Goal: Task Accomplishment & Management: Use online tool/utility

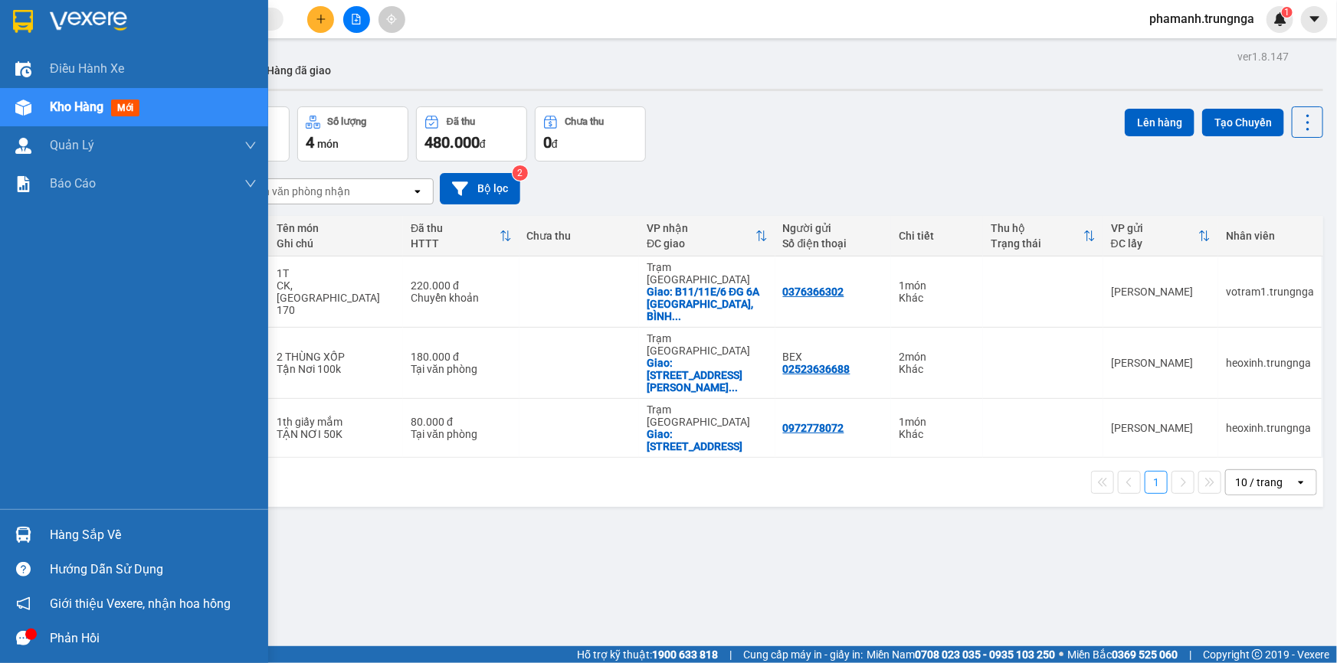
click at [124, 527] on div "Hàng sắp về" at bounding box center [153, 535] width 207 height 23
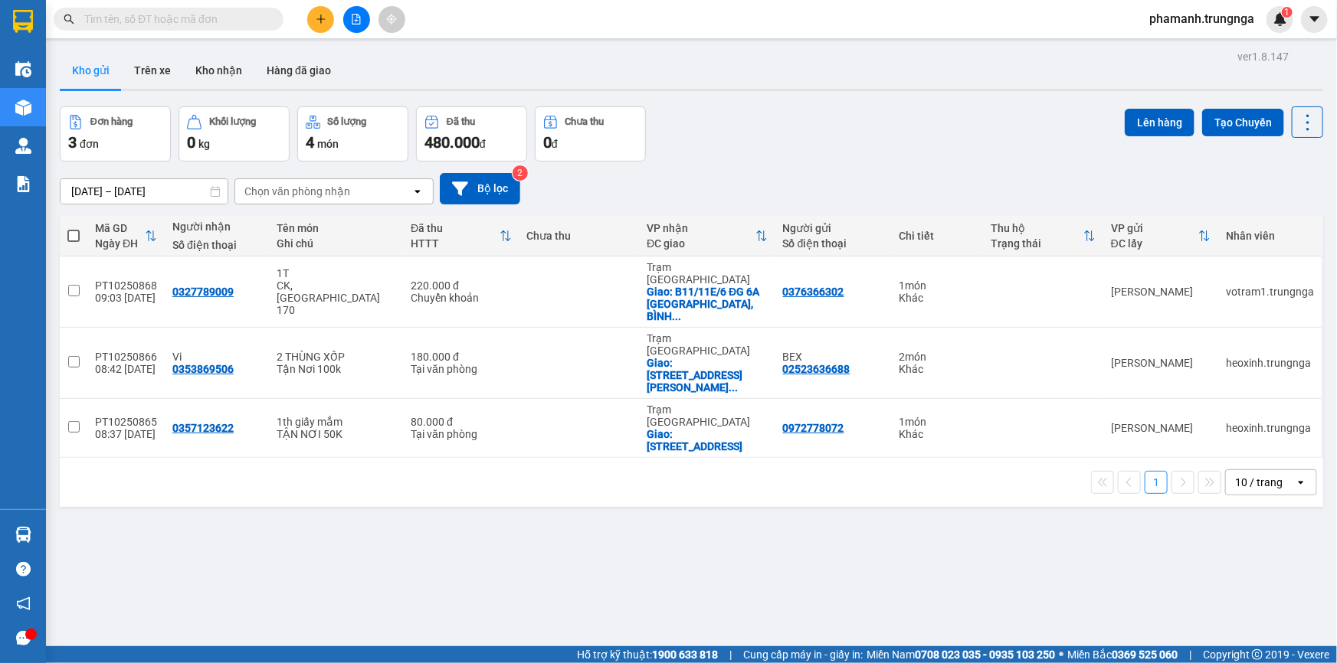
click at [895, 519] on section "Kết quả tìm kiếm ( 0 ) Bộ lọc No Data phamanh.trungnga 1 Điều hành xe Kho hàng …" at bounding box center [668, 331] width 1337 height 663
click at [473, 70] on div "Kho gửi Trên xe Kho nhận Hàng đã giao" at bounding box center [691, 72] width 1263 height 41
click at [1312, 17] on icon "caret-down" at bounding box center [1313, 18] width 9 height 5
click at [1284, 54] on div "Cấu hình nhà xe" at bounding box center [1273, 56] width 77 height 17
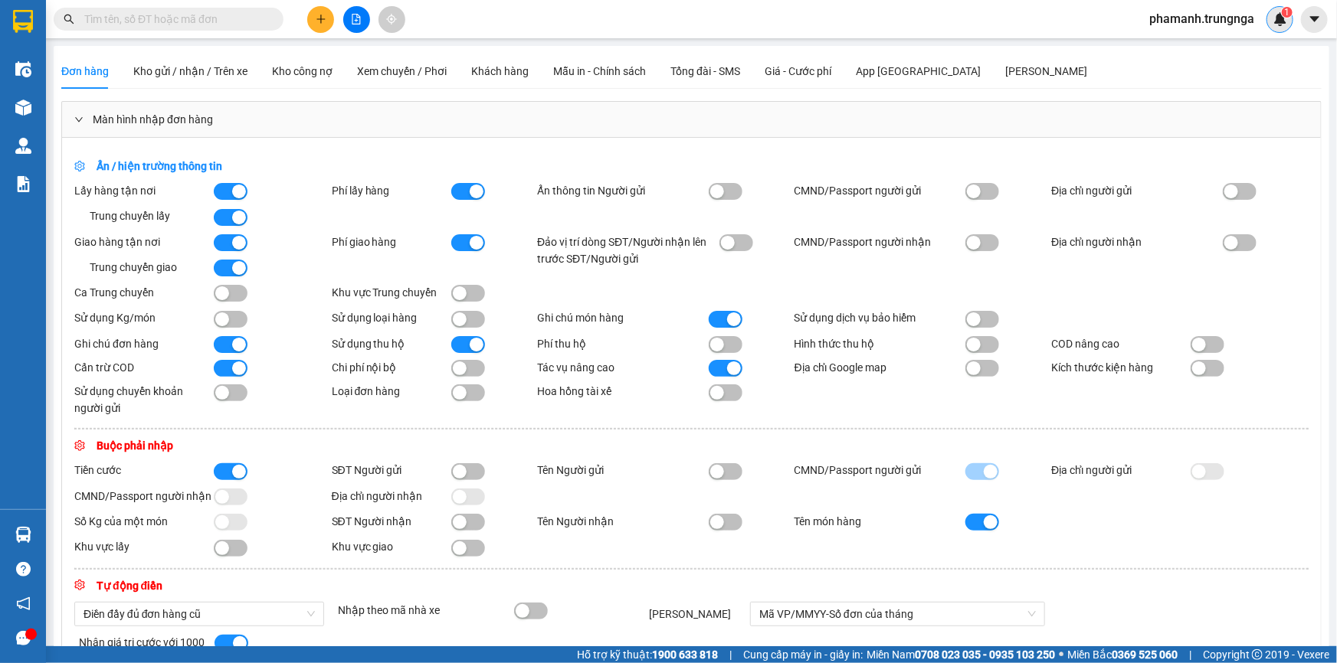
click at [1277, 18] on img at bounding box center [1280, 19] width 14 height 14
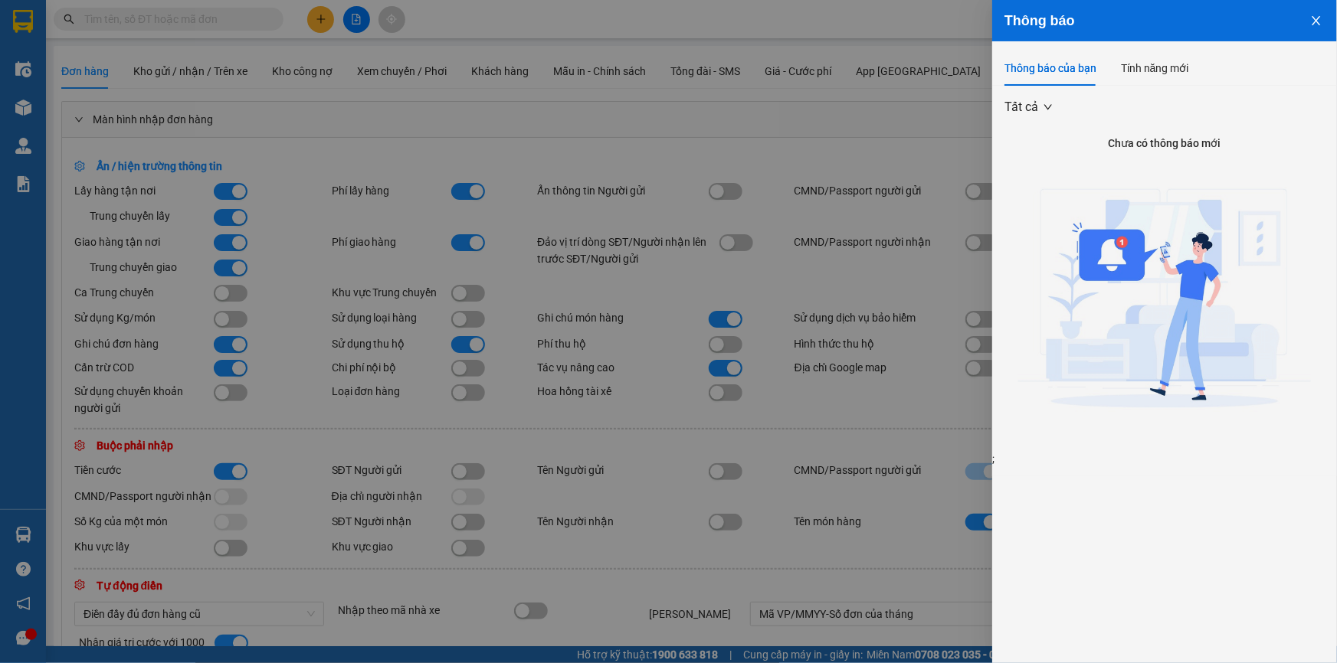
drag, startPoint x: 331, startPoint y: 115, endPoint x: 324, endPoint y: 108, distance: 9.8
click at [330, 115] on div at bounding box center [668, 331] width 1337 height 663
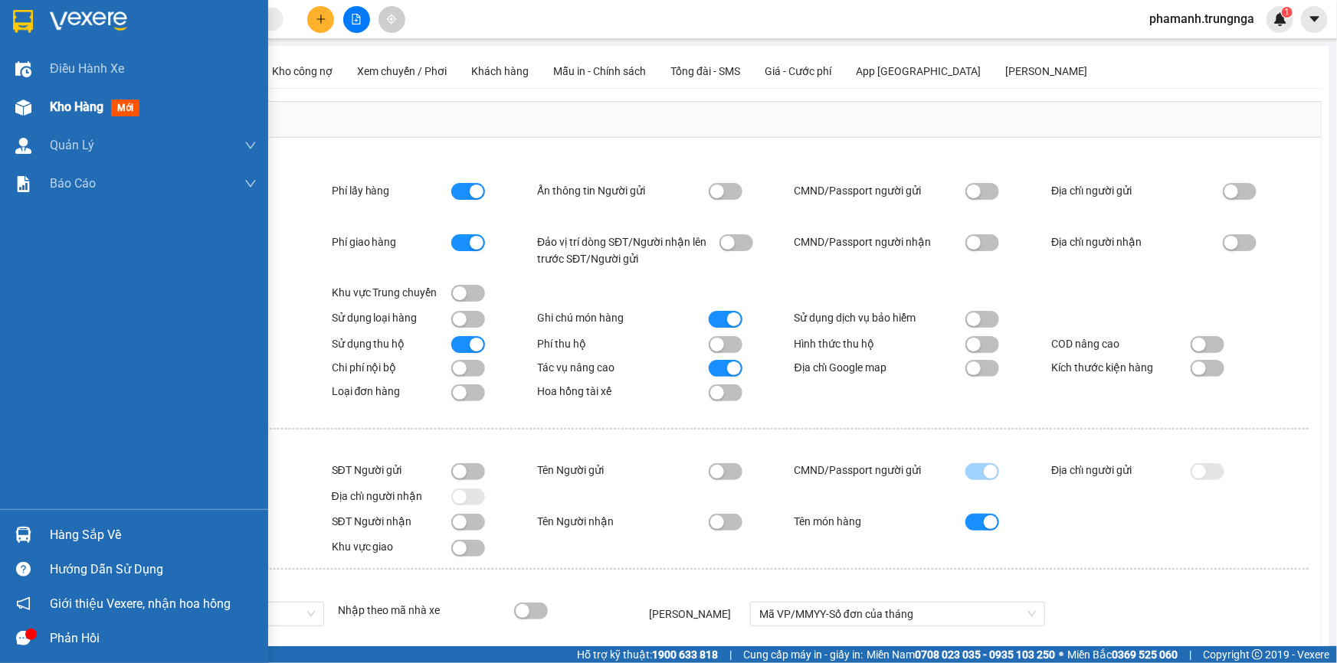
click at [89, 105] on span "Kho hàng" at bounding box center [77, 107] width 54 height 15
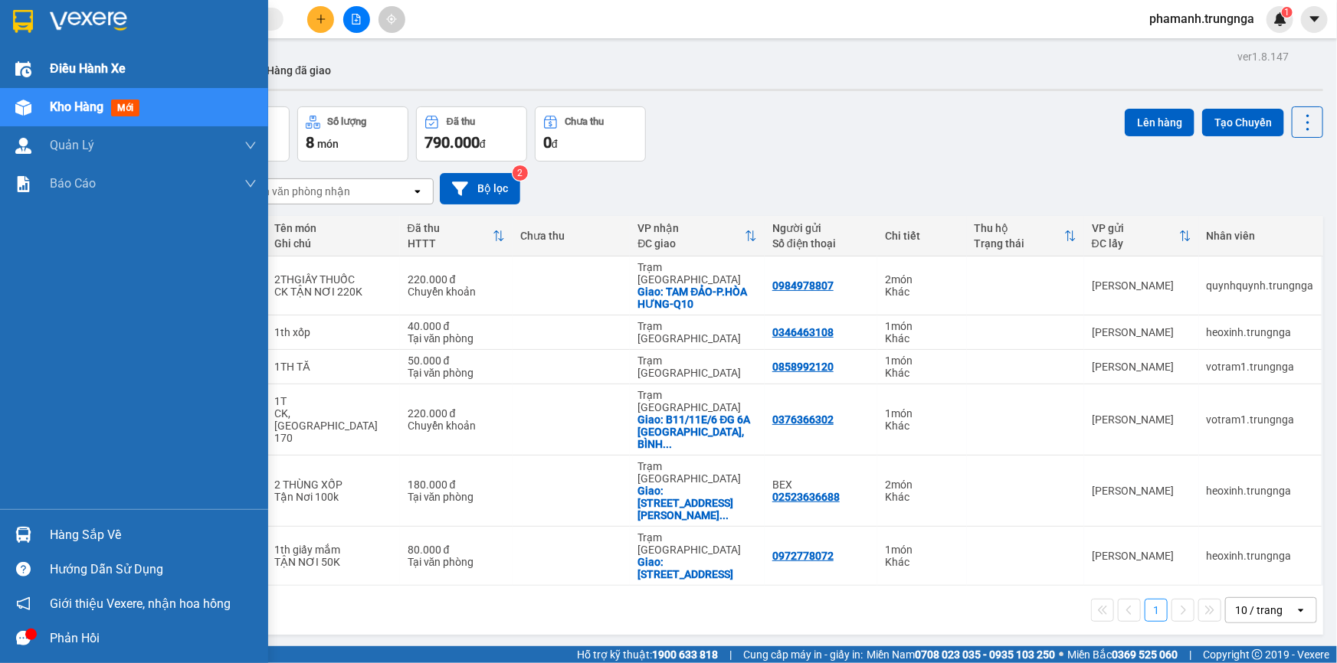
click at [99, 74] on span "Điều hành xe" at bounding box center [88, 68] width 76 height 19
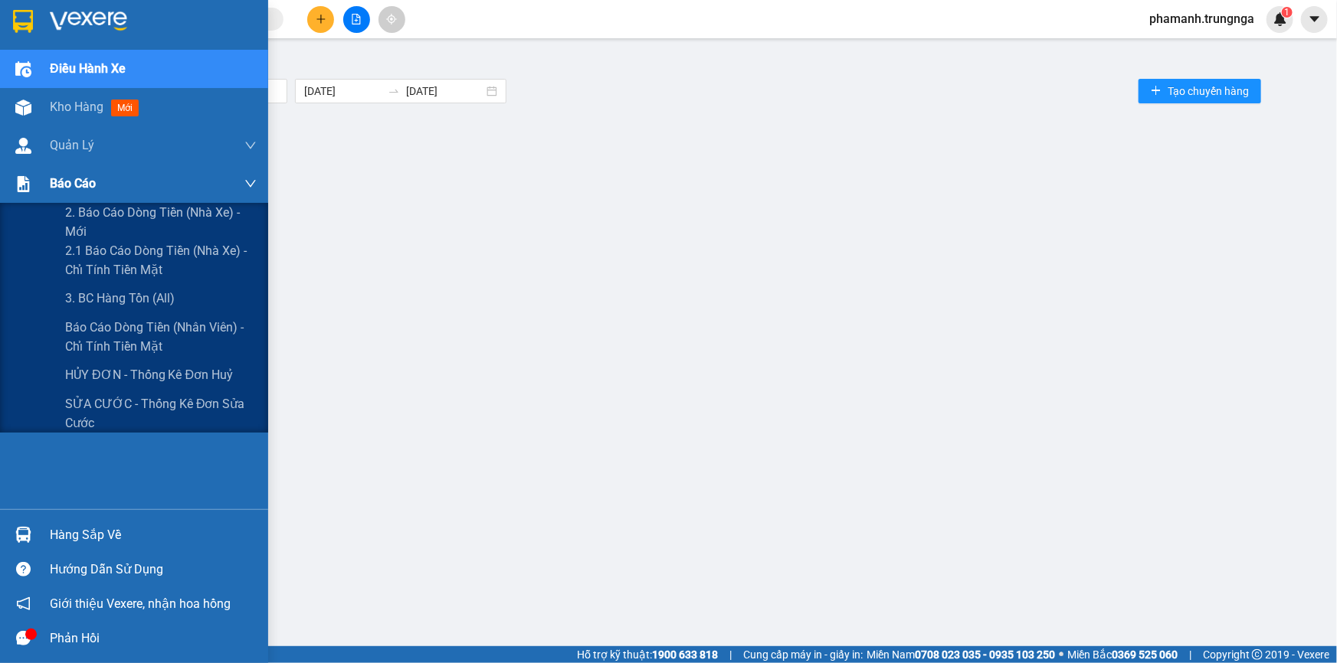
drag, startPoint x: 62, startPoint y: 183, endPoint x: 116, endPoint y: 188, distance: 54.7
click at [63, 183] on span "Báo cáo" at bounding box center [73, 183] width 46 height 19
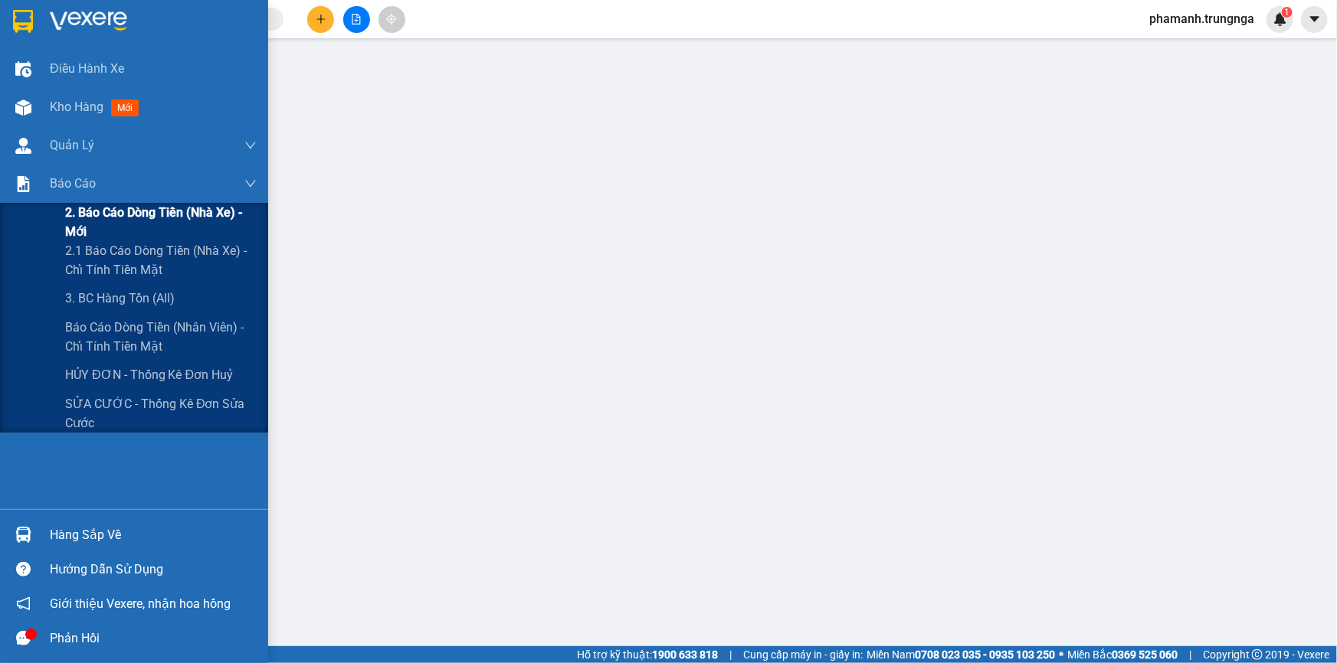
click at [170, 214] on span "2. Báo cáo dòng tiền (nhà xe) - mới" at bounding box center [161, 222] width 192 height 38
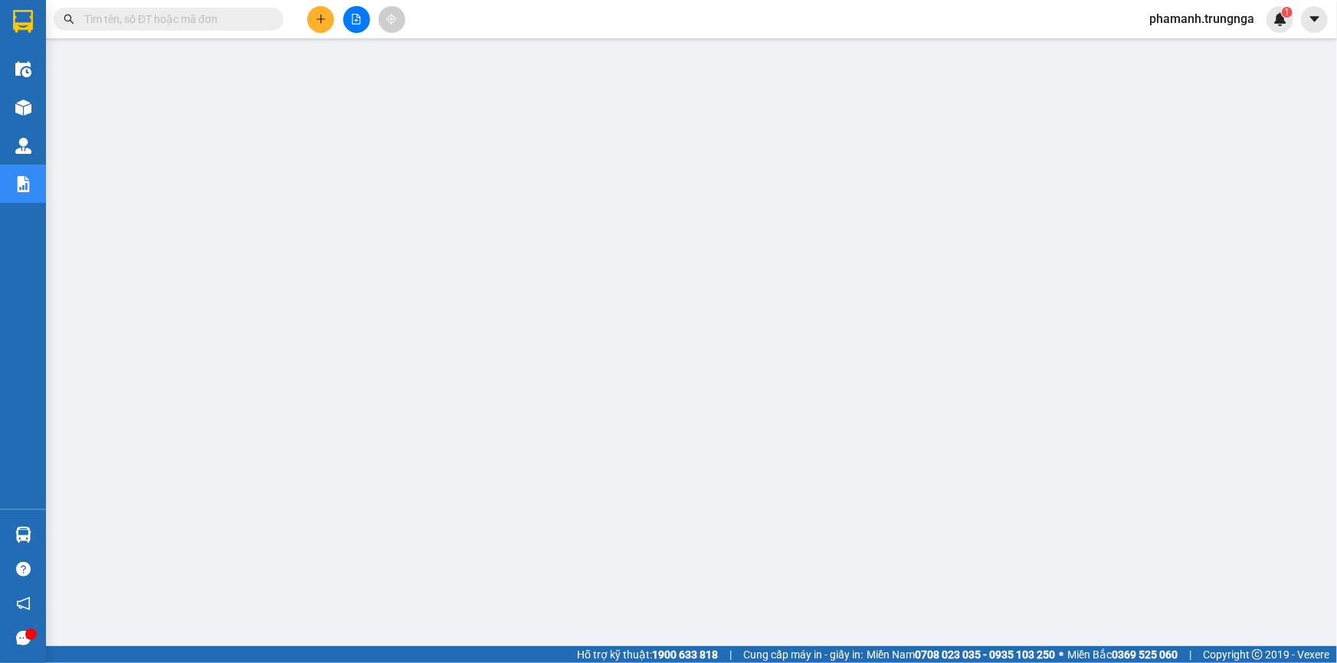
click at [1275, 21] on img at bounding box center [1280, 19] width 14 height 14
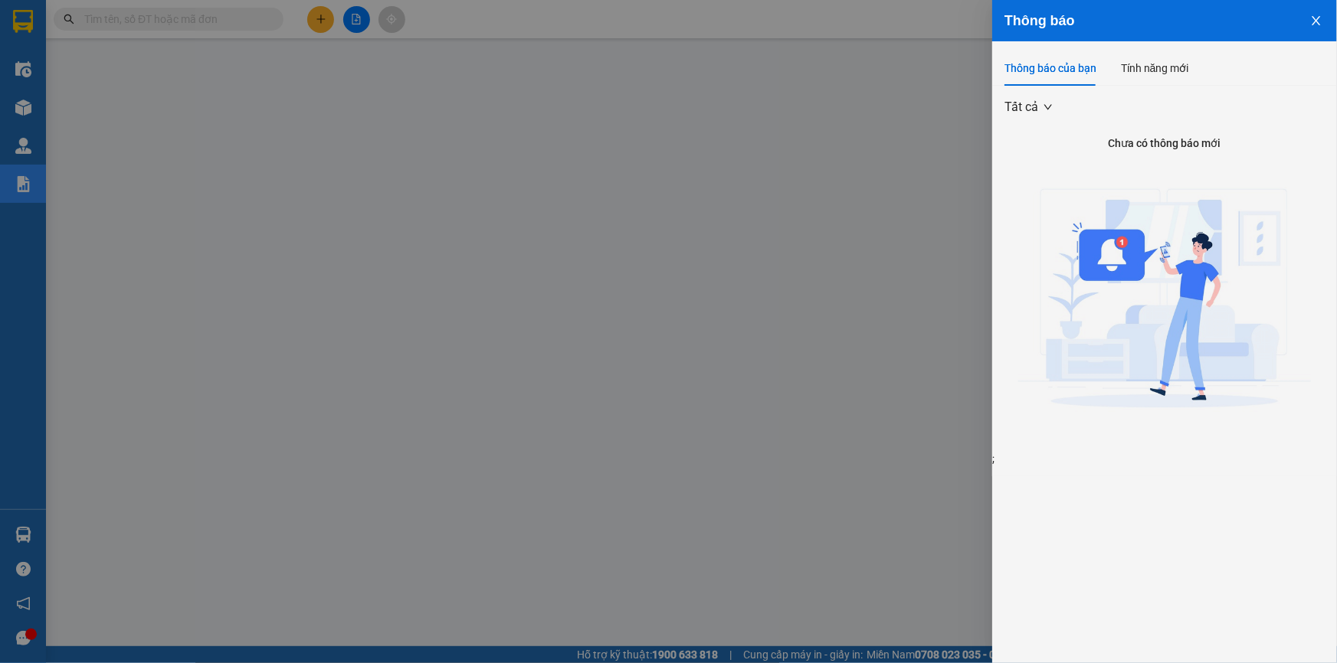
click at [1317, 21] on icon "close" at bounding box center [1316, 20] width 8 height 9
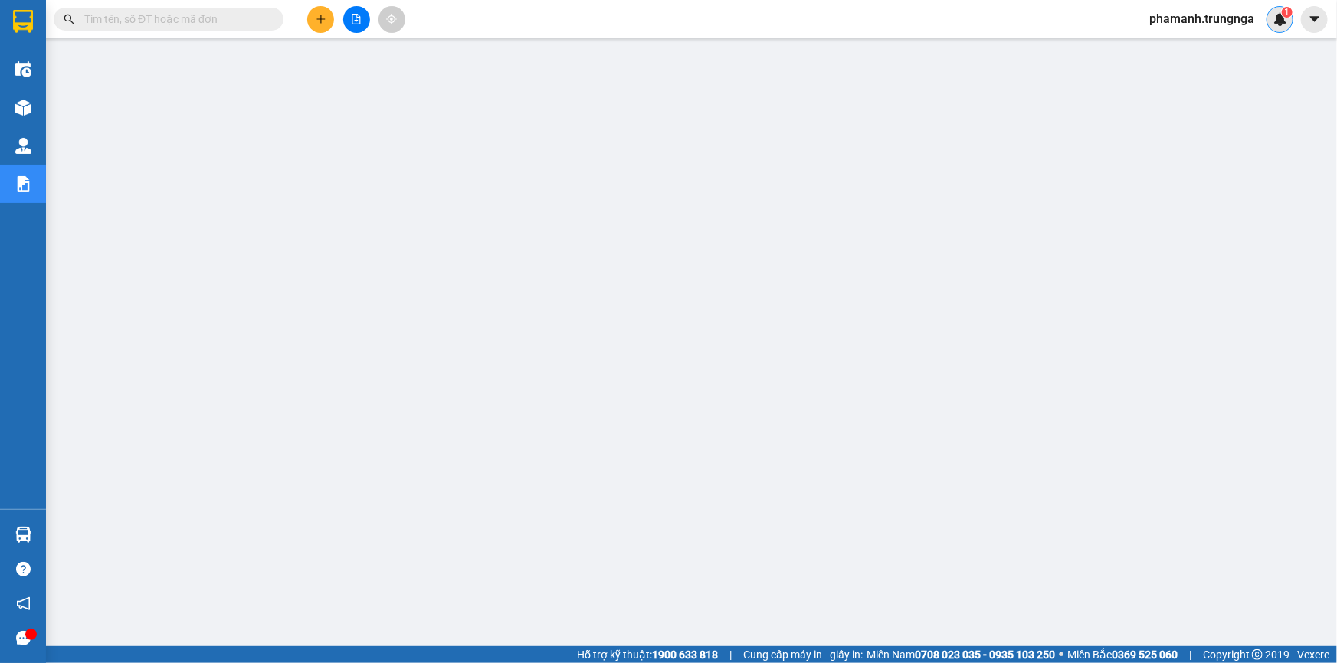
drag, startPoint x: 1272, startPoint y: 20, endPoint x: 1283, endPoint y: 15, distance: 11.7
click at [1273, 20] on div "1" at bounding box center [1279, 19] width 27 height 27
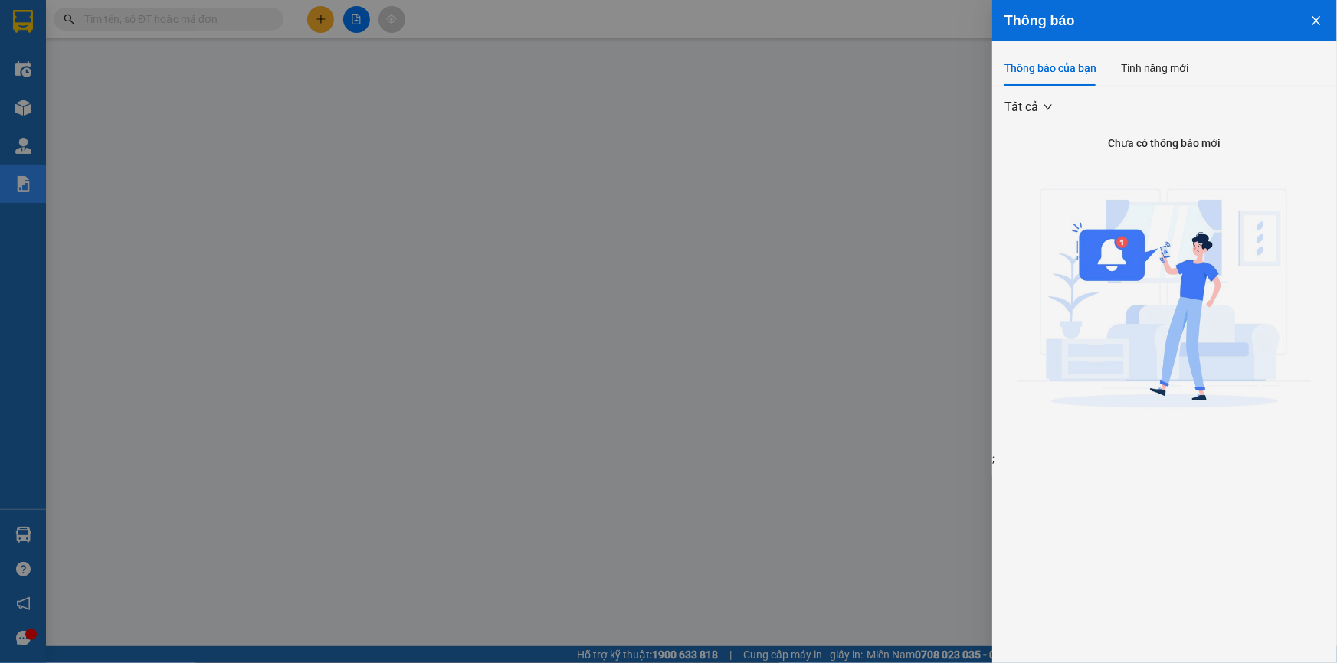
drag, startPoint x: 834, startPoint y: 28, endPoint x: 842, endPoint y: 27, distance: 7.7
click at [837, 28] on div at bounding box center [668, 331] width 1337 height 663
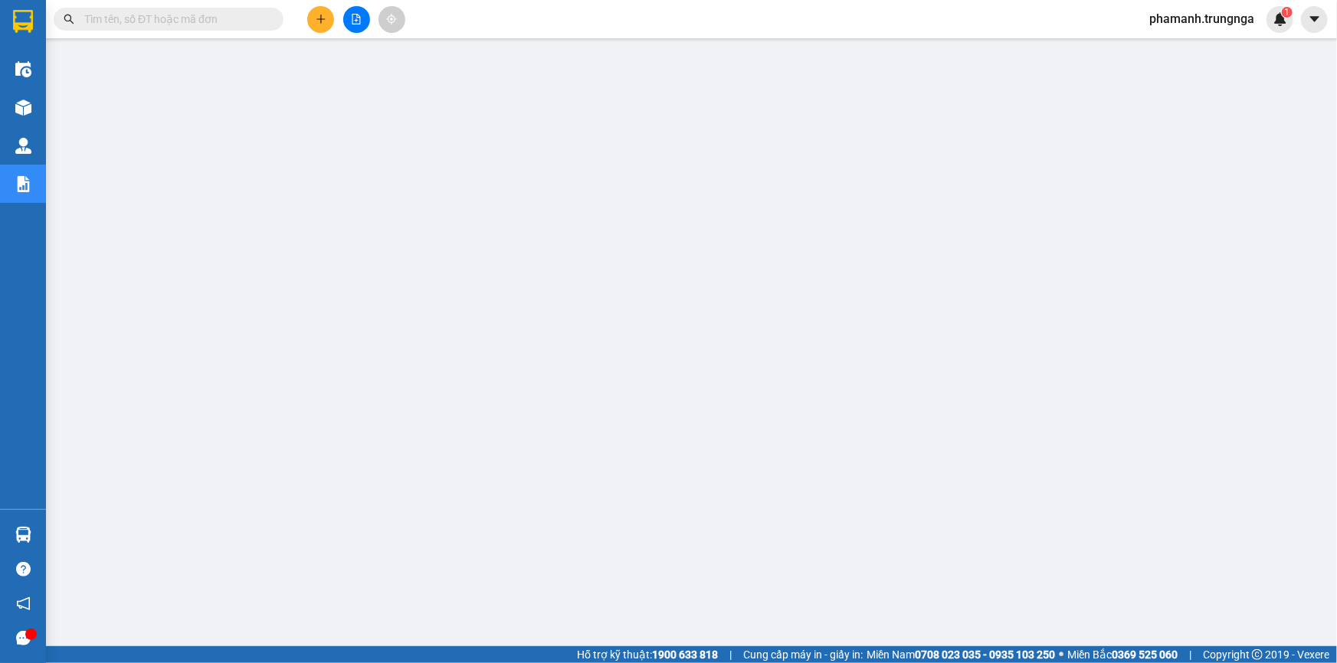
click at [1211, 19] on span "phamanh.trungnga" at bounding box center [1201, 18] width 129 height 19
drag, startPoint x: 1206, startPoint y: 78, endPoint x: 1207, endPoint y: 52, distance: 26.1
click at [1207, 52] on ul "Đăng xuất Đổi mật khẩu" at bounding box center [1201, 59] width 132 height 55
click at [1187, 46] on span "Đăng xuất" at bounding box center [1209, 47] width 98 height 17
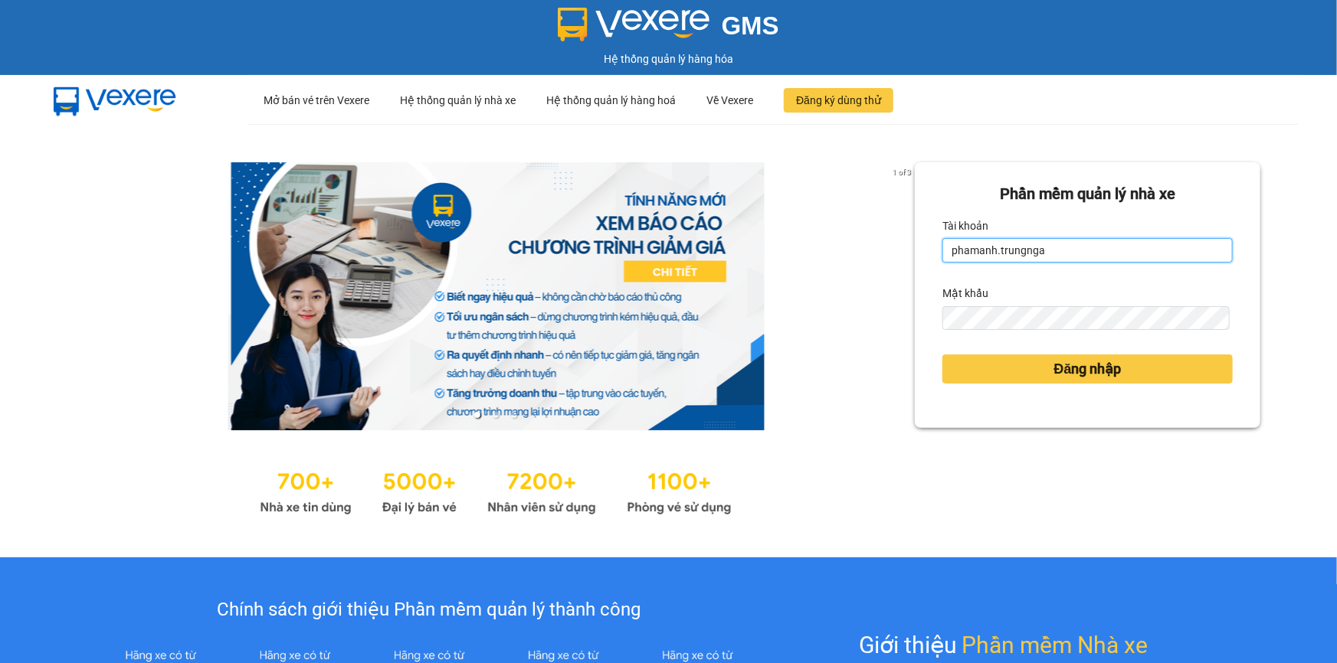
click at [1047, 249] on input "phamanh.trungnga" at bounding box center [1087, 250] width 290 height 25
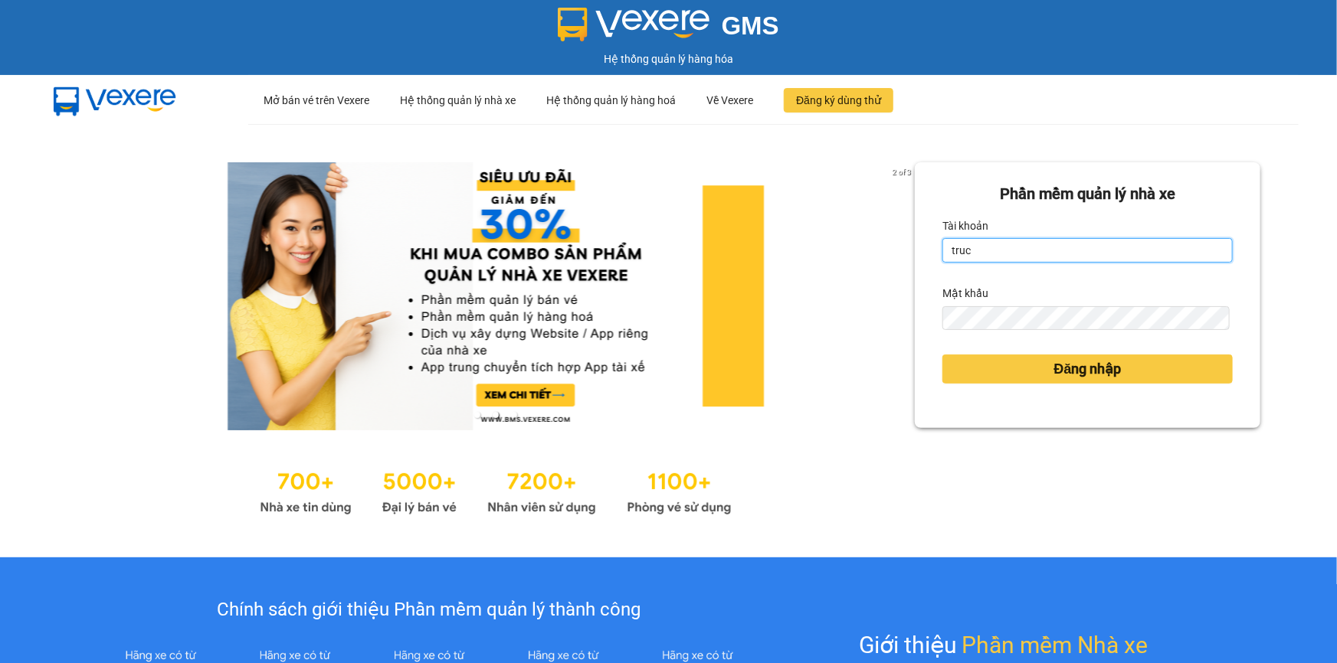
type input "trucxinh.trungnga"
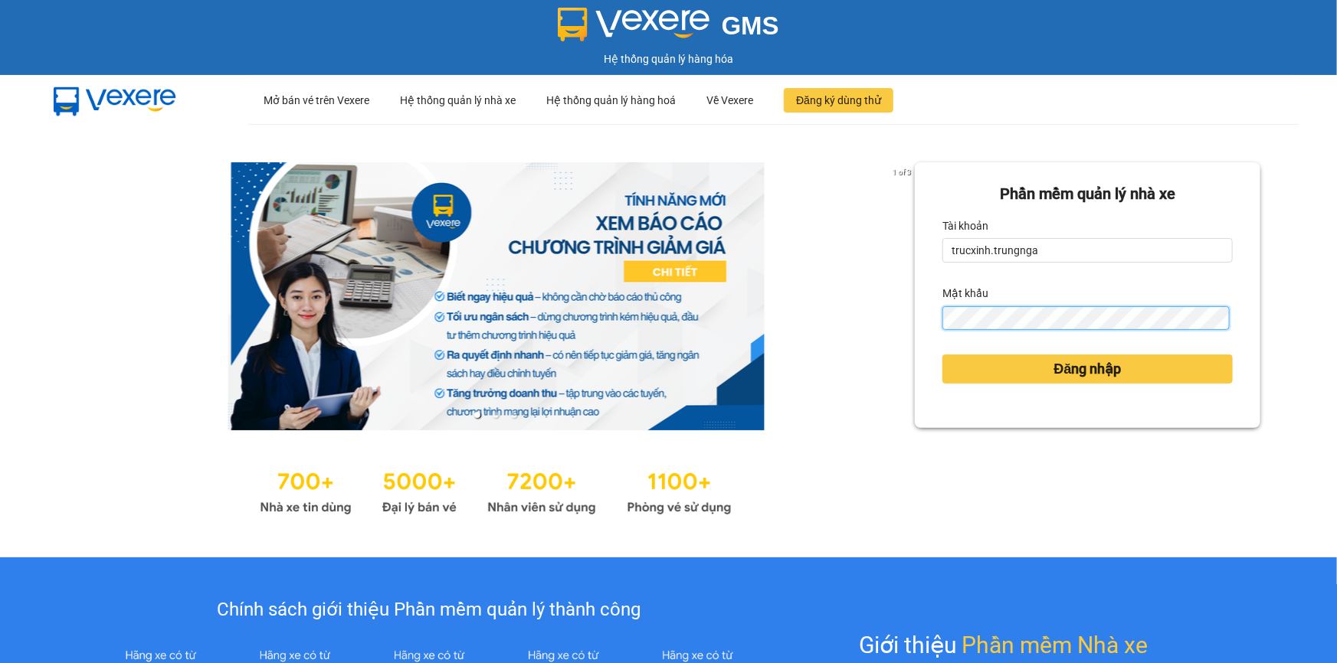
click at [942, 355] on button "Đăng nhập" at bounding box center [1087, 369] width 290 height 29
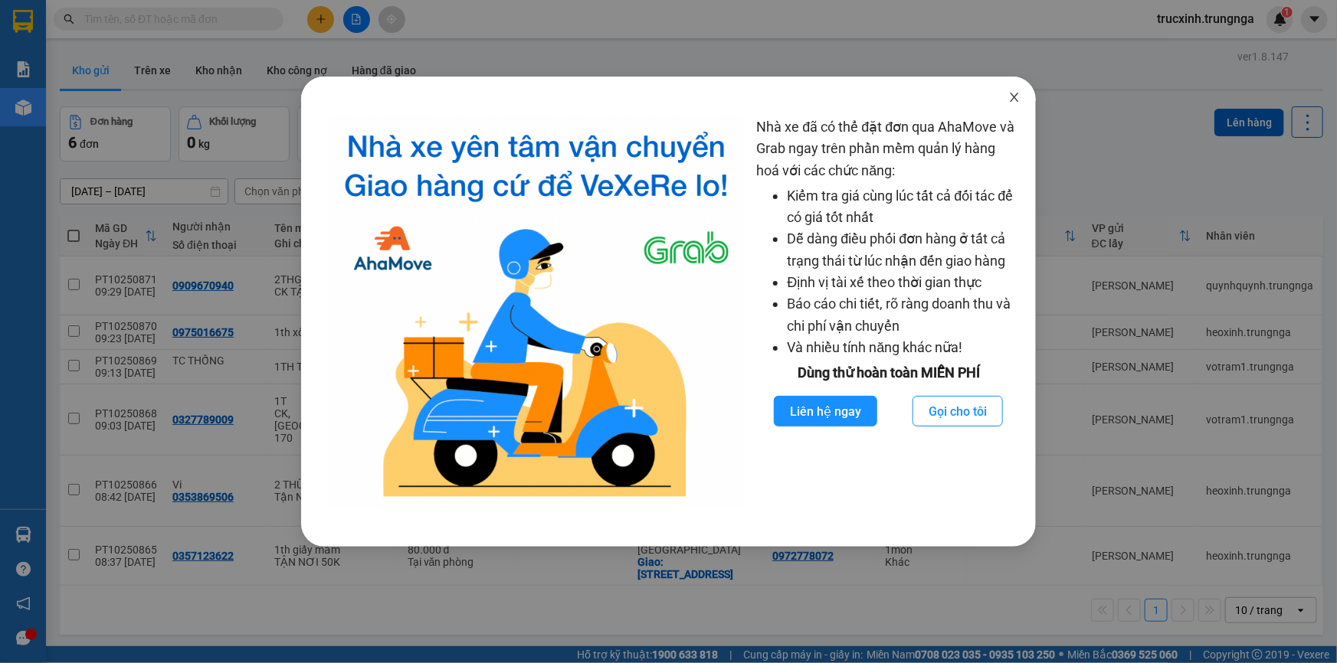
click at [1011, 100] on icon "close" at bounding box center [1014, 97] width 12 height 12
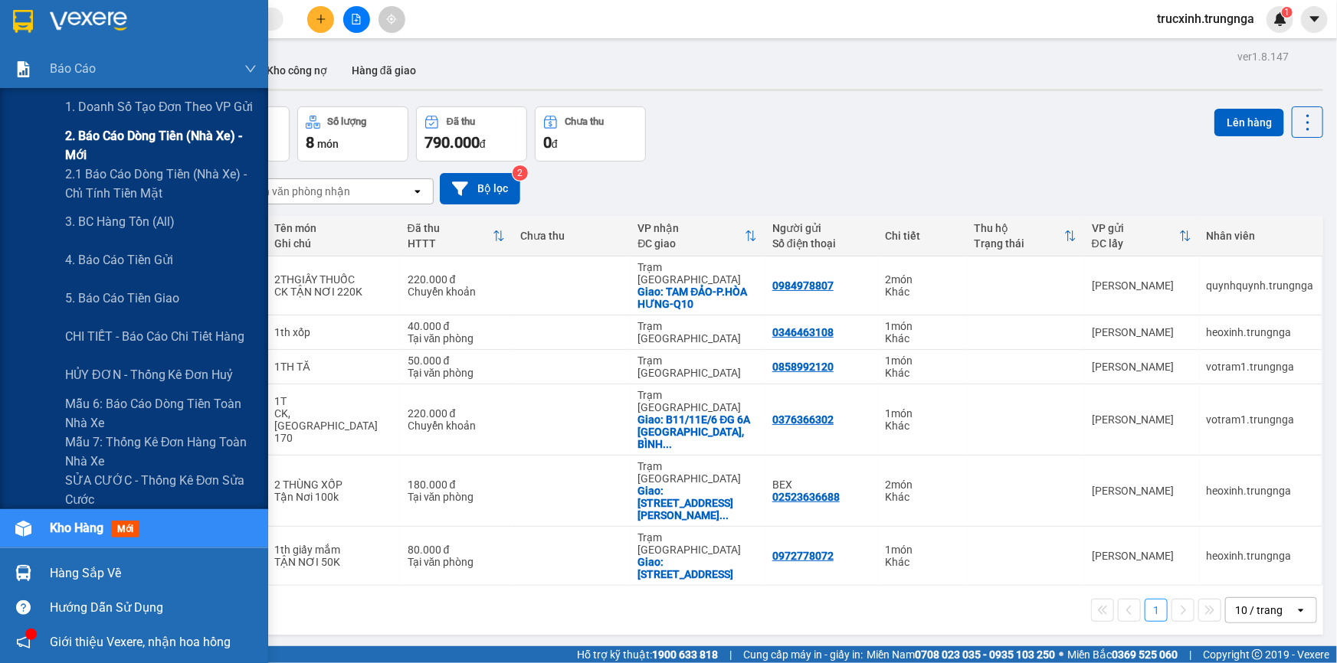
drag, startPoint x: 152, startPoint y: 143, endPoint x: 175, endPoint y: 144, distance: 23.8
click at [154, 146] on span "2. Báo cáo dòng tiền (nhà xe) - mới" at bounding box center [161, 145] width 192 height 38
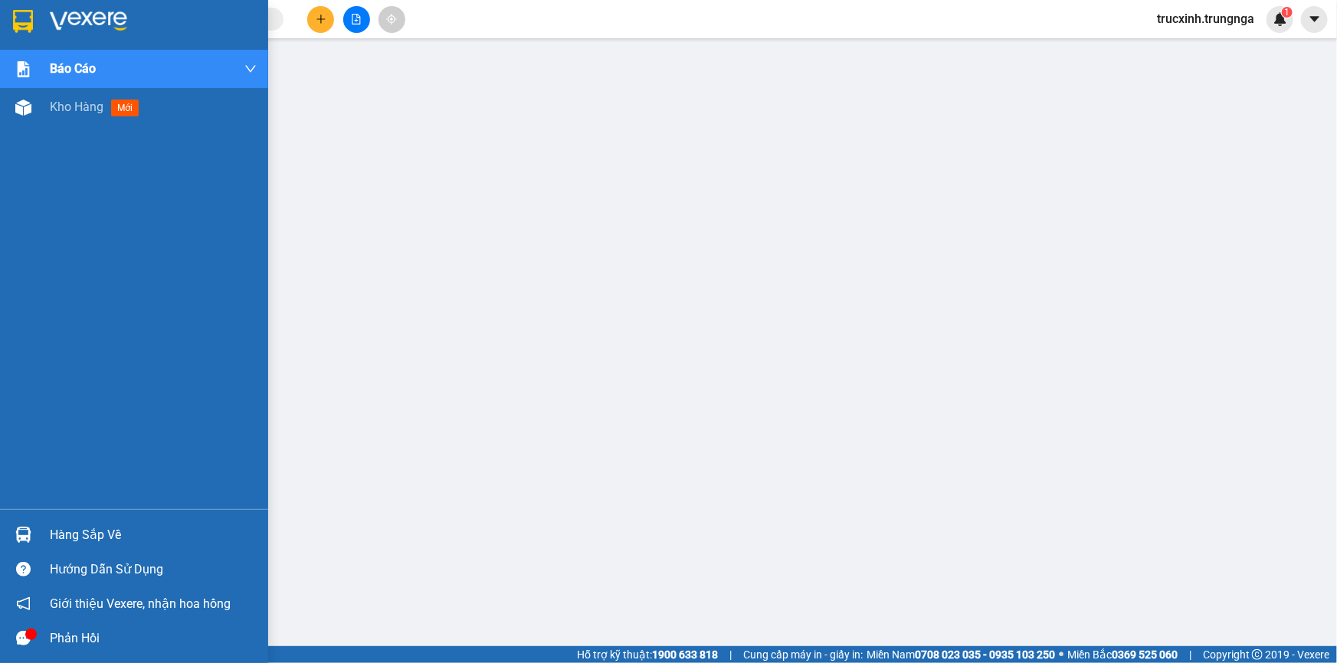
click at [109, 534] on div "Hàng sắp về" at bounding box center [153, 535] width 207 height 23
